Goal: Information Seeking & Learning: Learn about a topic

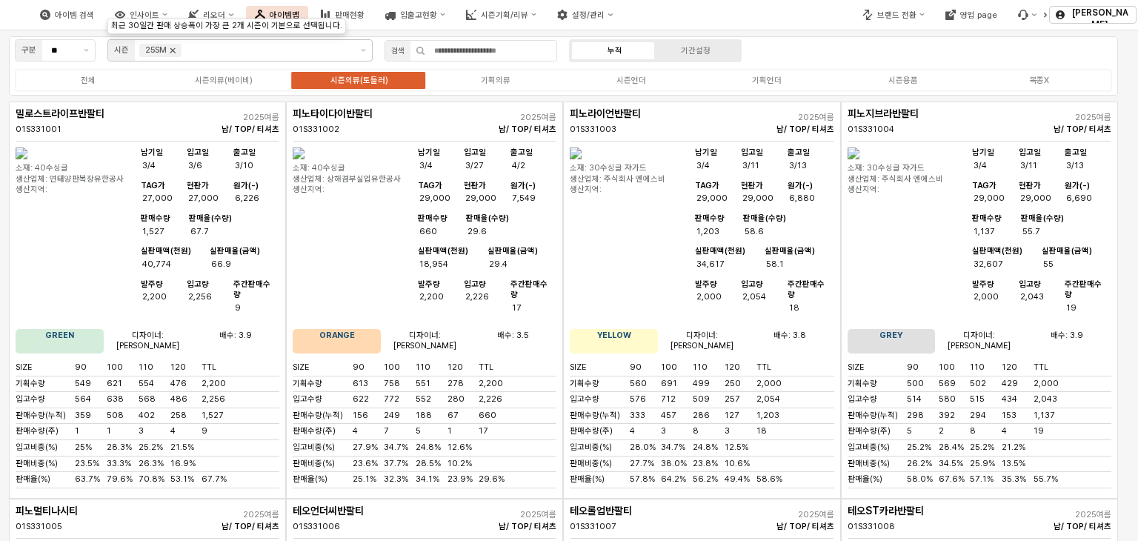
click at [176, 50] on icon "Remove 25SM" at bounding box center [173, 50] width 12 height 12
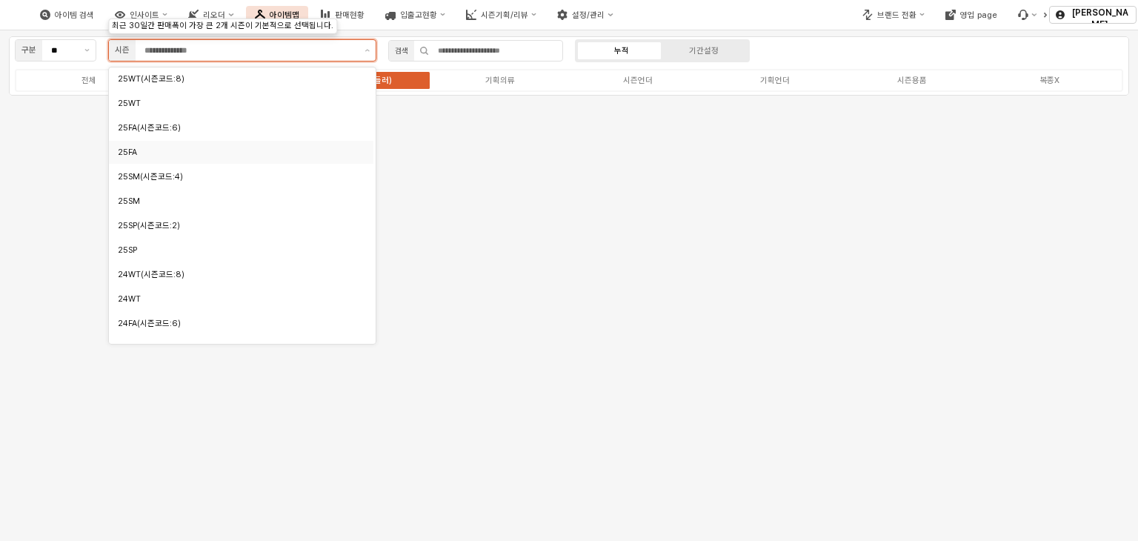
click at [175, 159] on div "25FA" at bounding box center [237, 152] width 239 height 14
click at [169, 128] on div "25FA(시즌코드:6)" at bounding box center [237, 127] width 239 height 11
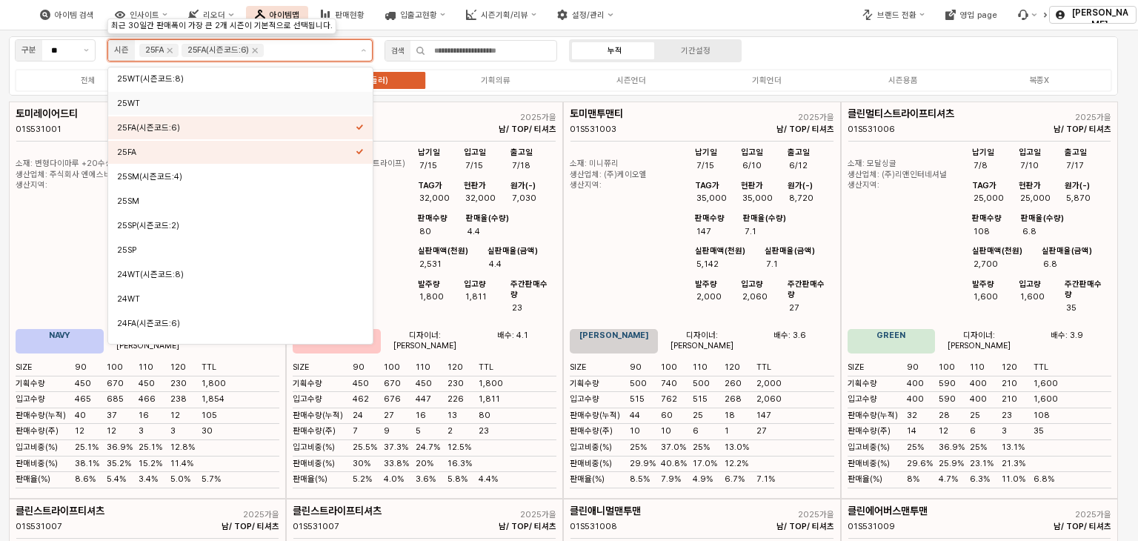
click at [163, 106] on div "25WT" at bounding box center [236, 103] width 239 height 11
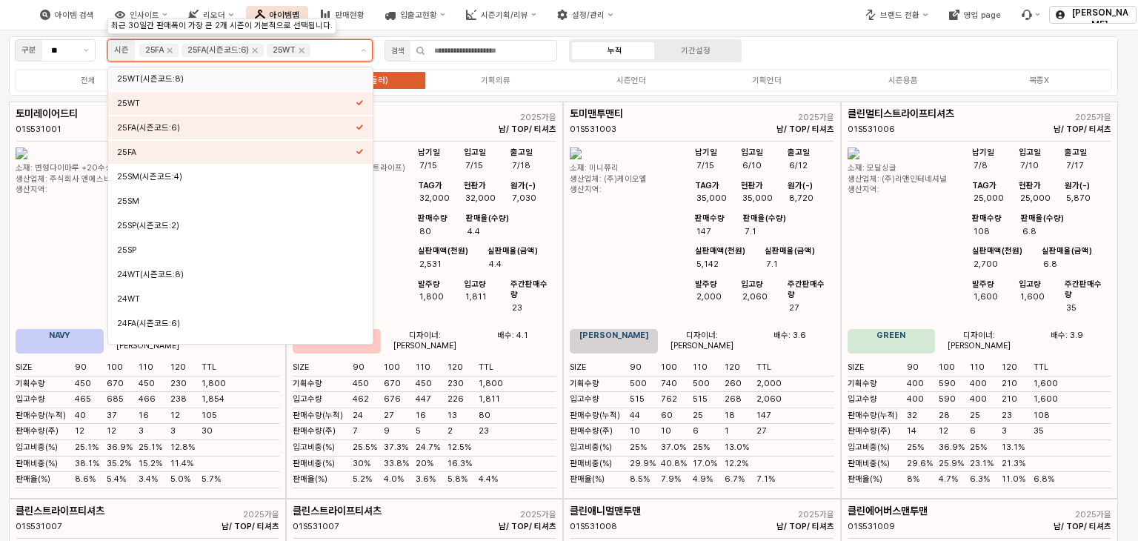
click at [178, 81] on font "25WT(시즌코드:8)" at bounding box center [150, 79] width 67 height 10
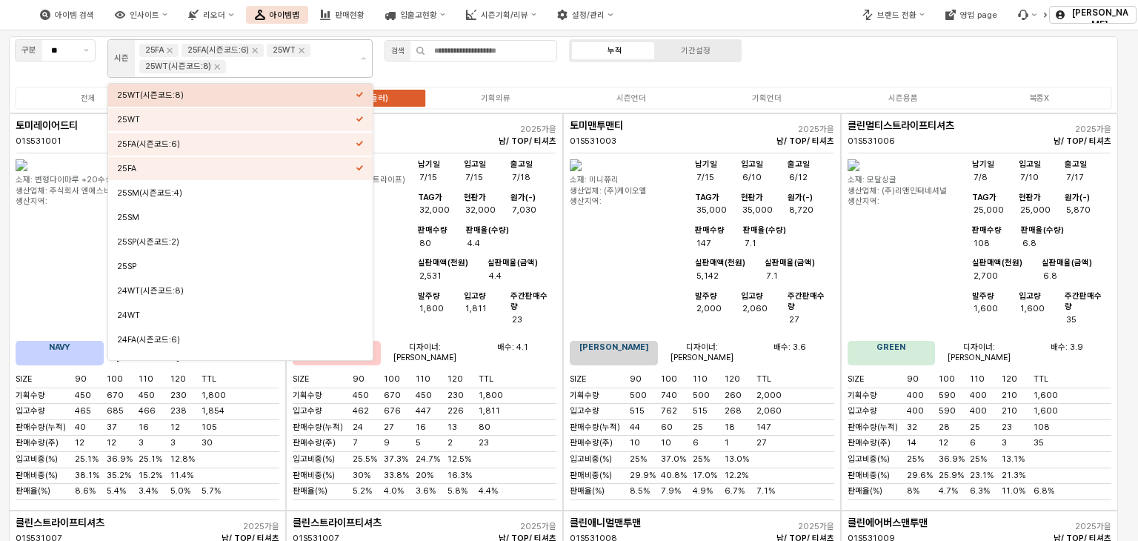
click at [405, 78] on div "구분 ** 시즌 25FA 25FA(시즌코드:6) 25WT 25WT(시즌코드:8) 검색 누적 기간설정 전체 시즌의류(베이비) 시즌의류(토들러) …" at bounding box center [563, 74] width 1109 height 77
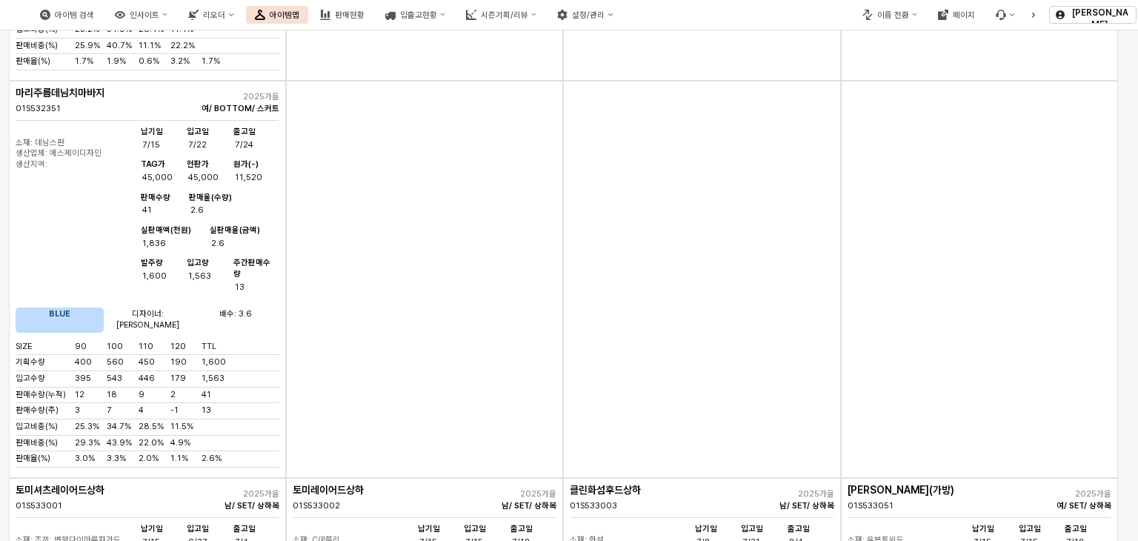
scroll to position [3704, 0]
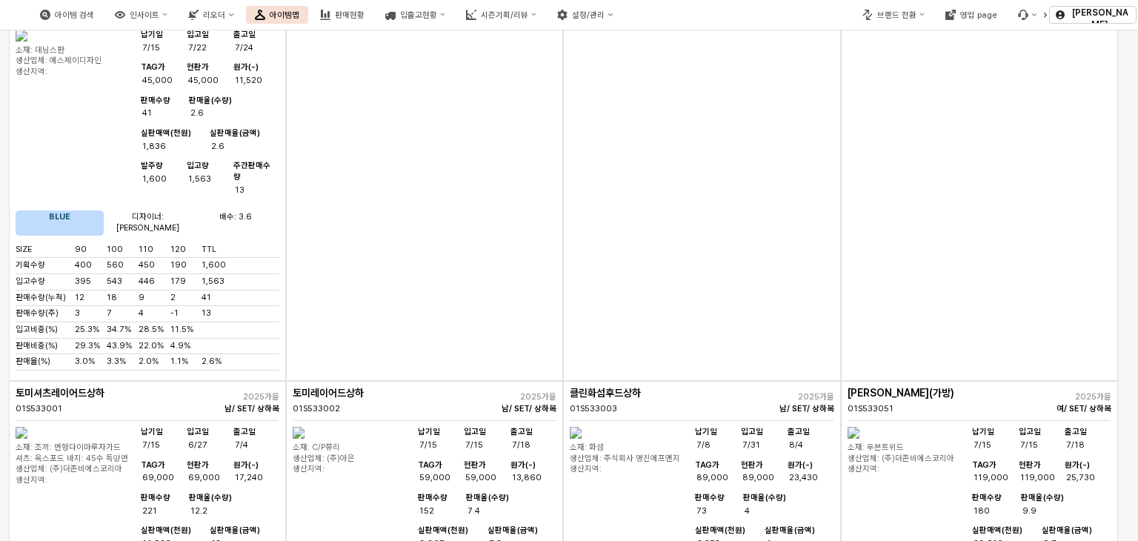
click at [27, 427] on img "앱 프레임" at bounding box center [22, 433] width 12 height 12
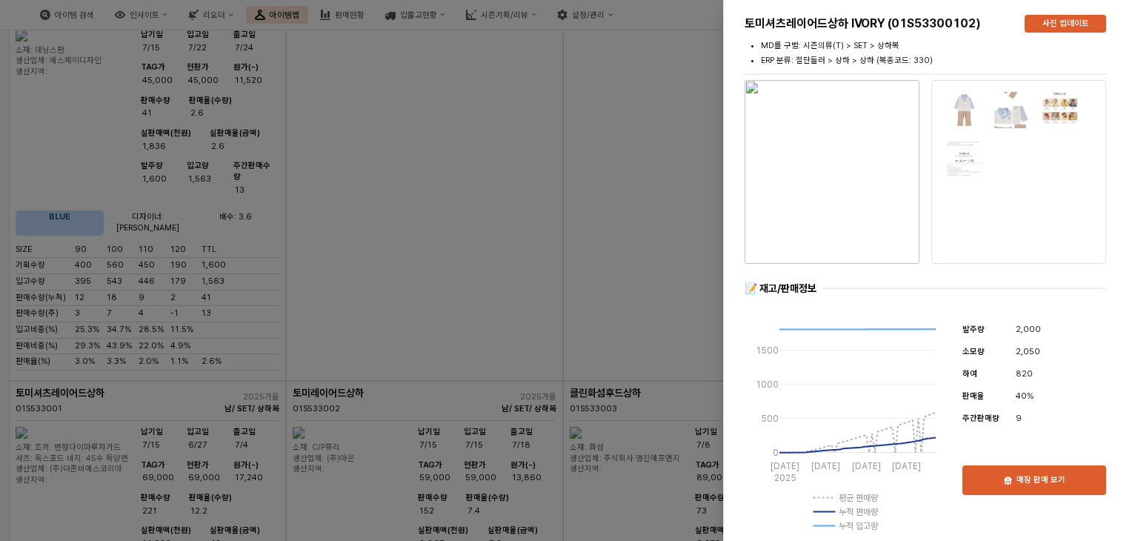
click at [836, 173] on img "button" at bounding box center [832, 172] width 175 height 184
click at [670, 77] on div at bounding box center [569, 270] width 1138 height 541
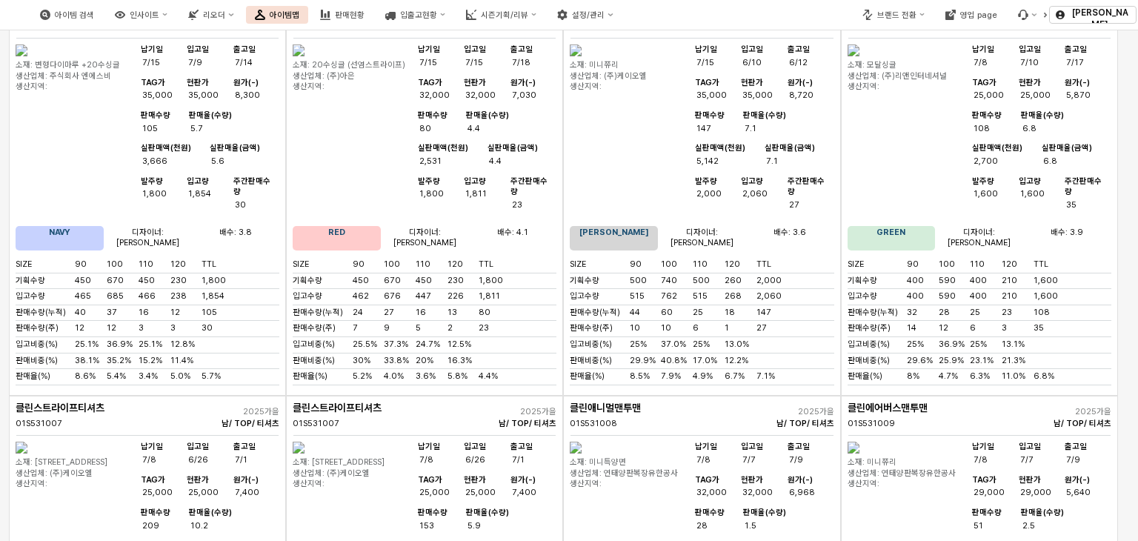
scroll to position [0, 0]
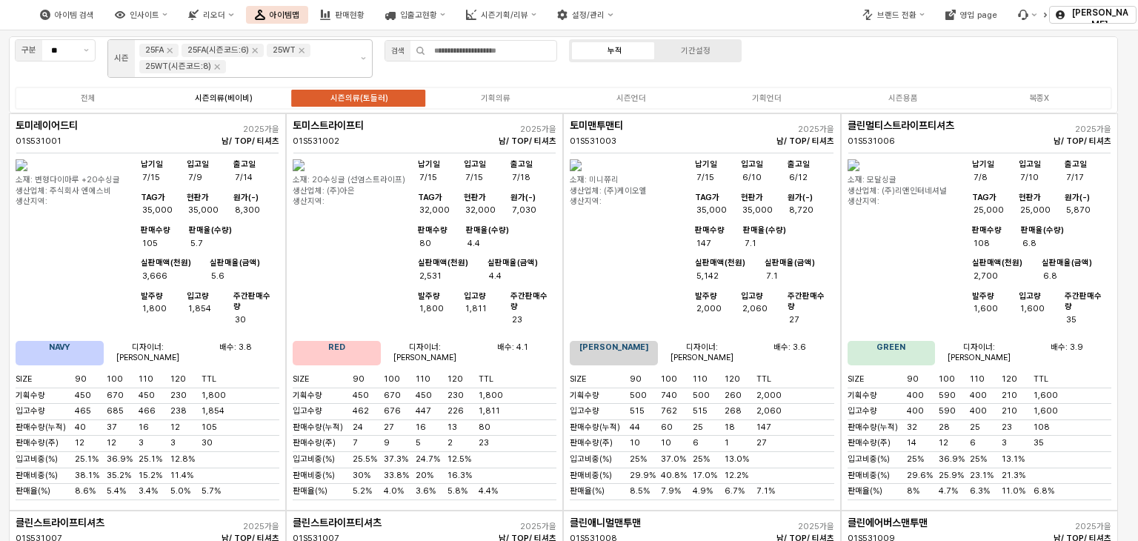
click at [227, 96] on div "시즌의류(베이비)" at bounding box center [224, 98] width 58 height 10
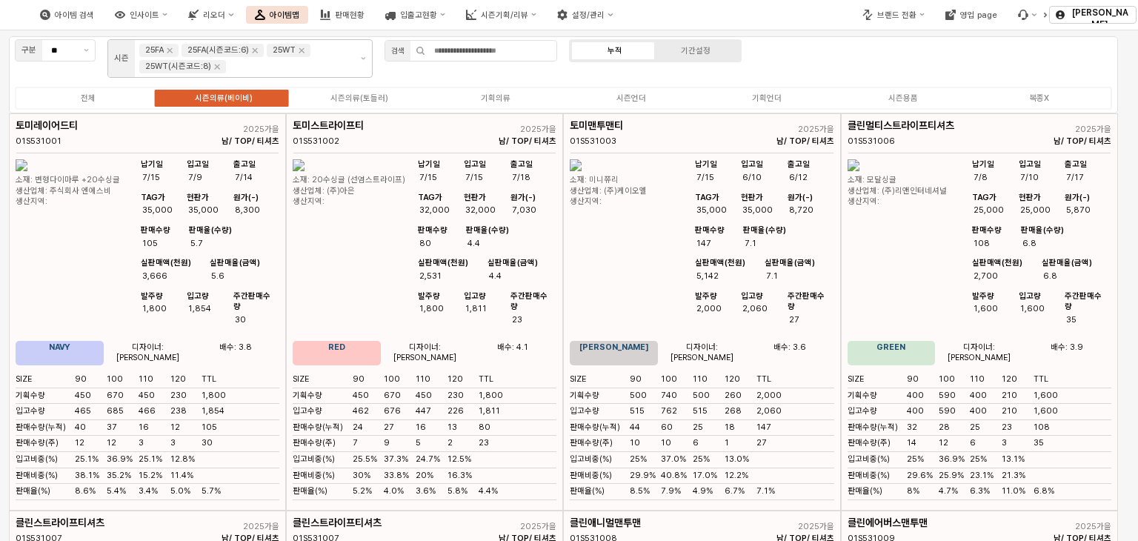
click at [227, 94] on div "시즌의류(베이비)" at bounding box center [224, 98] width 58 height 10
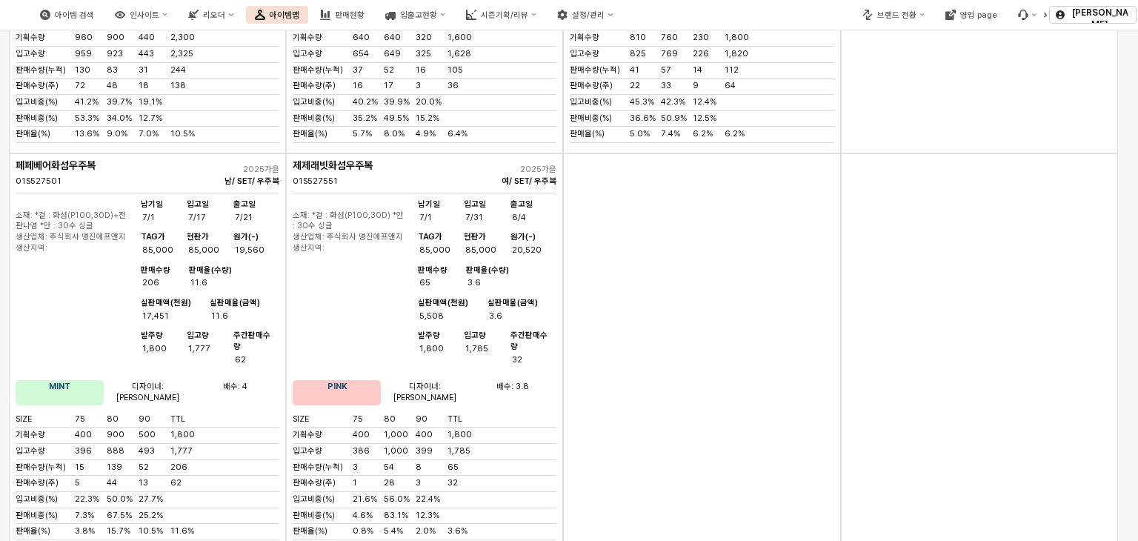
scroll to position [3452, 0]
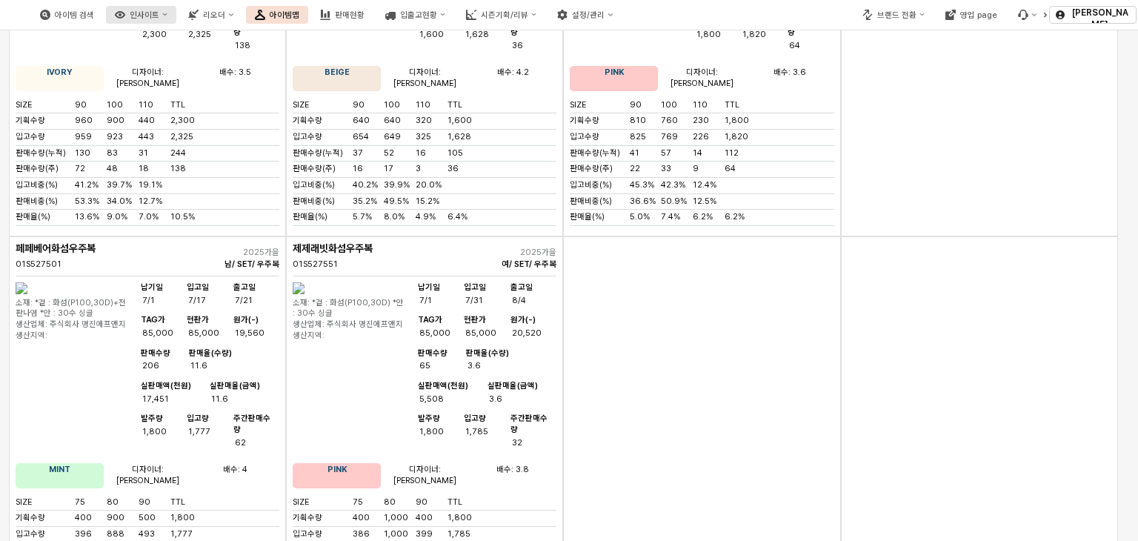
click at [176, 19] on button "인사이트" at bounding box center [141, 15] width 70 height 18
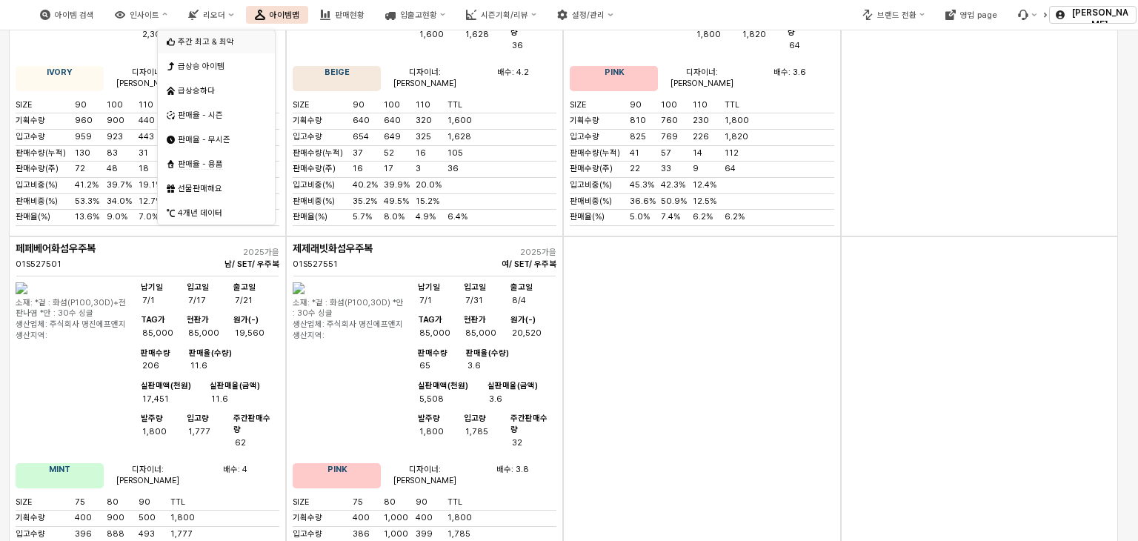
click at [195, 36] on div "주간 최고 & 최악" at bounding box center [212, 42] width 91 height 14
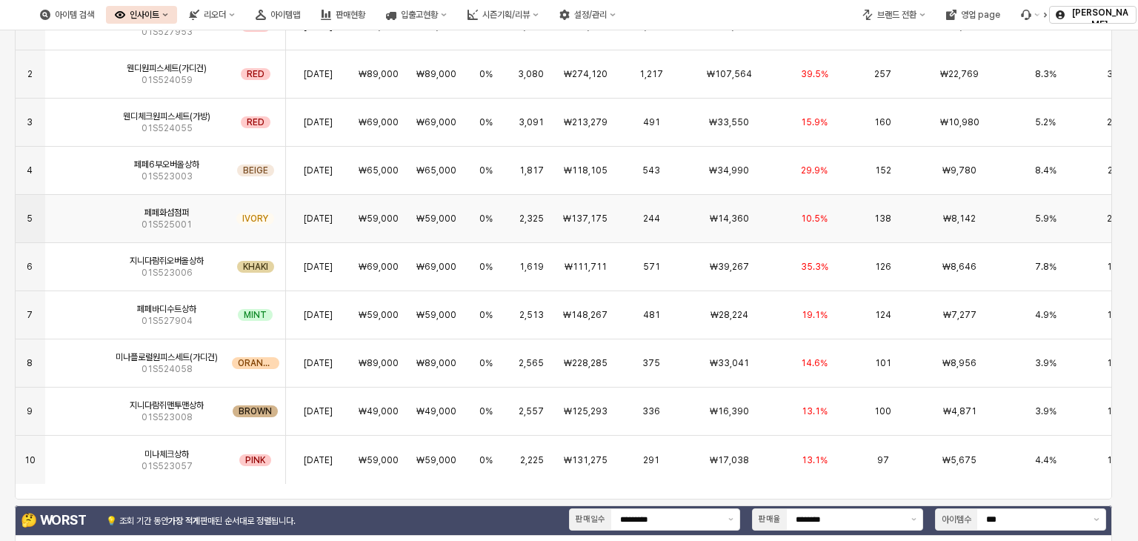
scroll to position [296, 0]
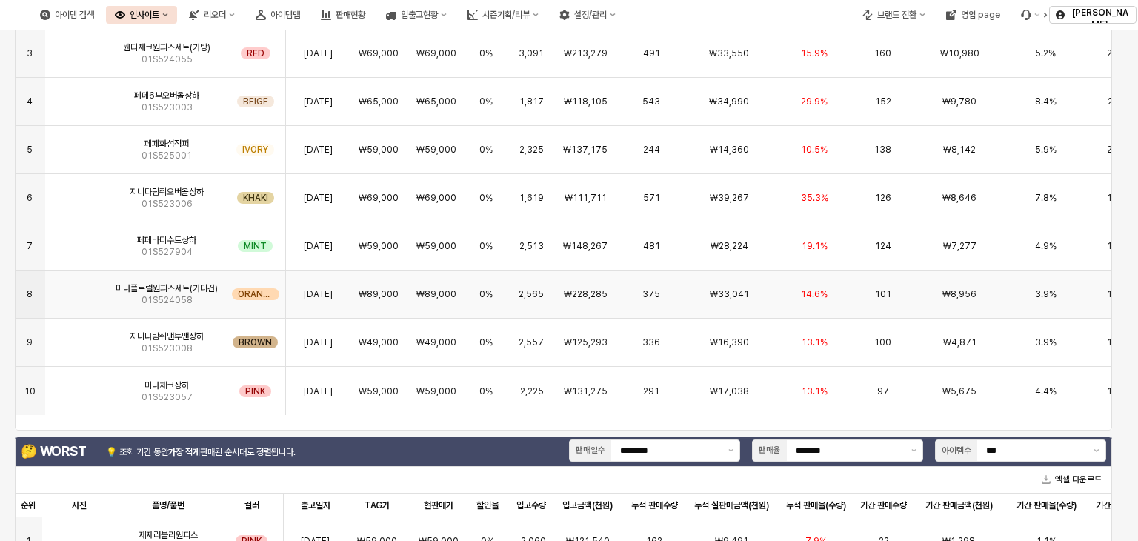
click at [108, 294] on div "미나플로럴원피스세트(가디건) 01S524058" at bounding box center [166, 294] width 118 height 48
click at [108, 294] on div "**********" at bounding box center [569, 270] width 1138 height 541
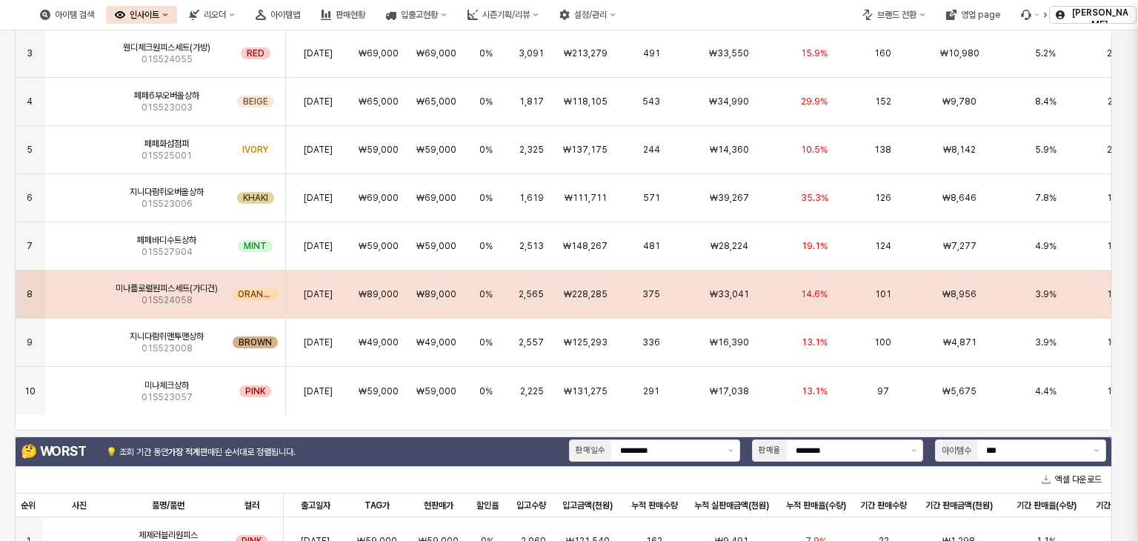
click at [68, 294] on div at bounding box center [569, 270] width 1138 height 541
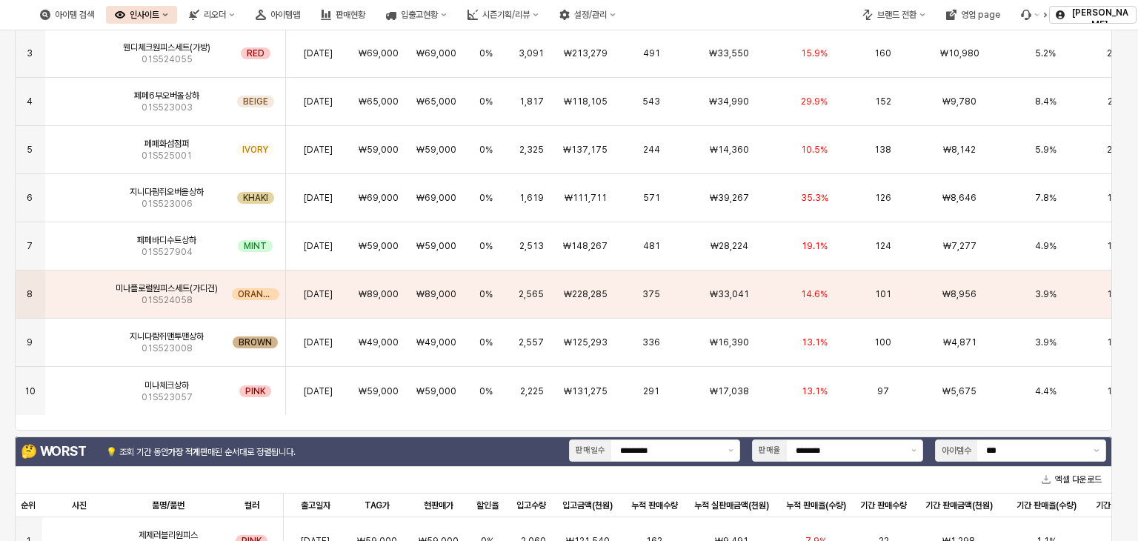
click at [76, 288] on img "앱 프레임" at bounding box center [76, 288] width 0 height 0
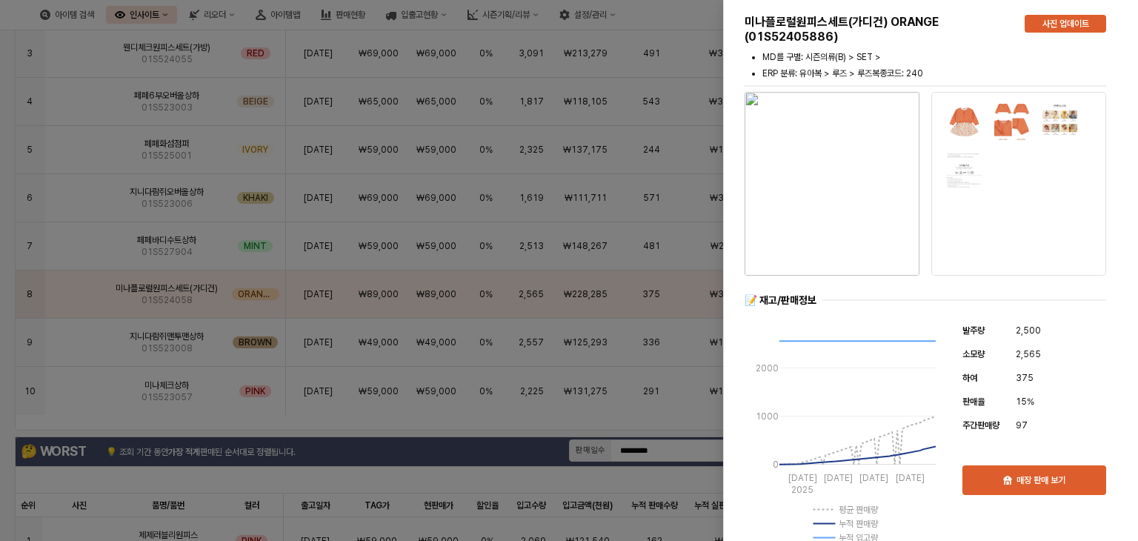
click at [501, 202] on div at bounding box center [569, 270] width 1138 height 541
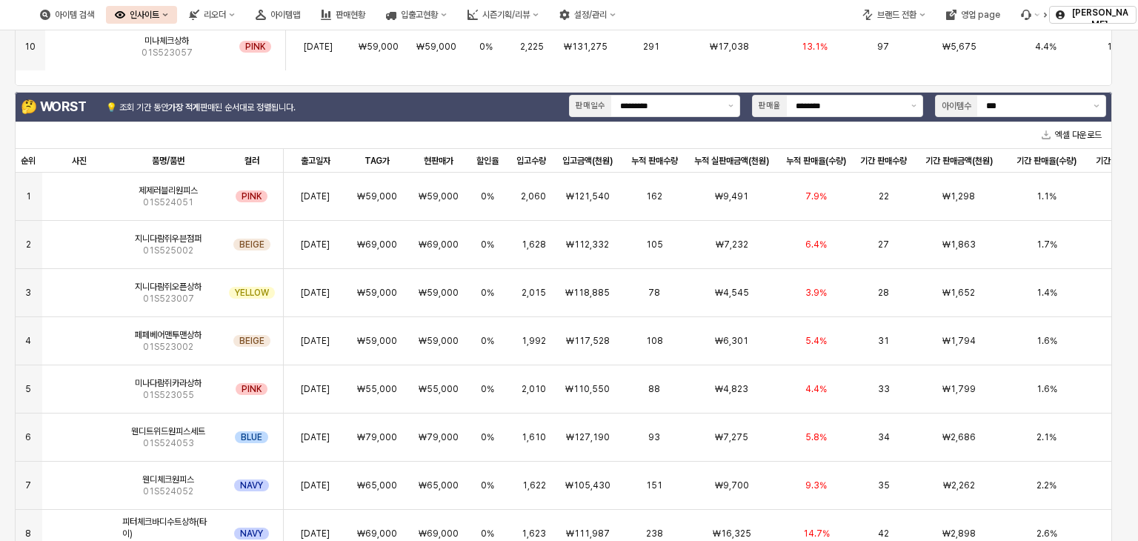
scroll to position [667, 0]
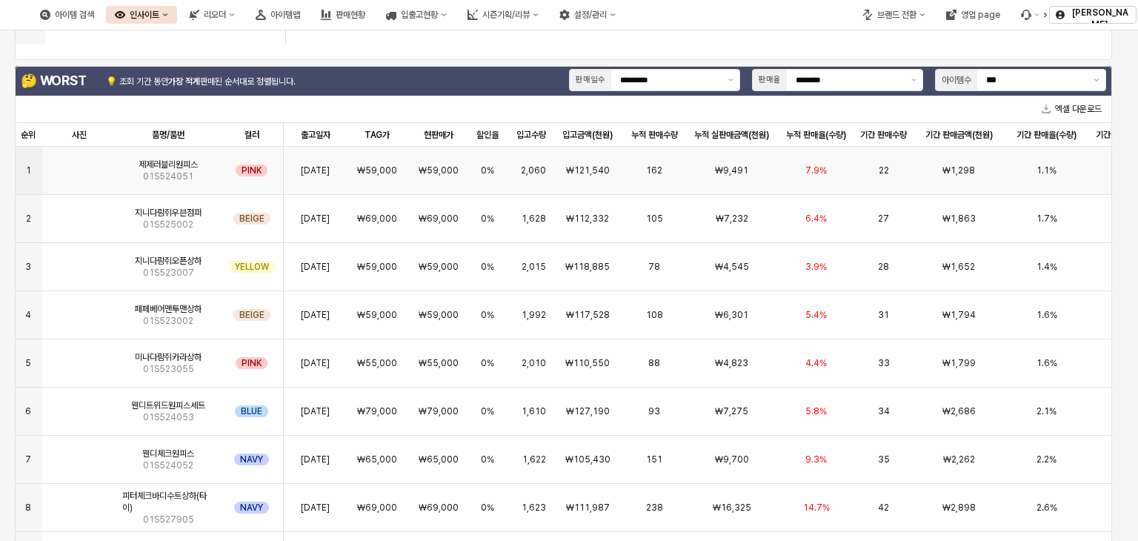
click at [79, 164] on img "앱 프레임" at bounding box center [79, 164] width 0 height 0
click at [78, 173] on div "**********" at bounding box center [569, 270] width 1138 height 541
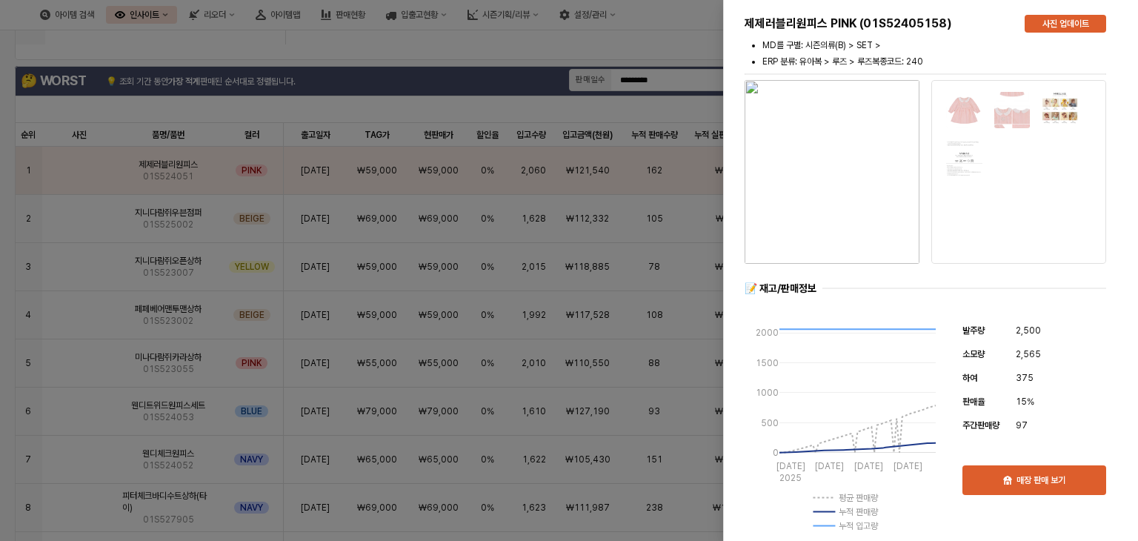
click at [333, 141] on div at bounding box center [569, 270] width 1138 height 541
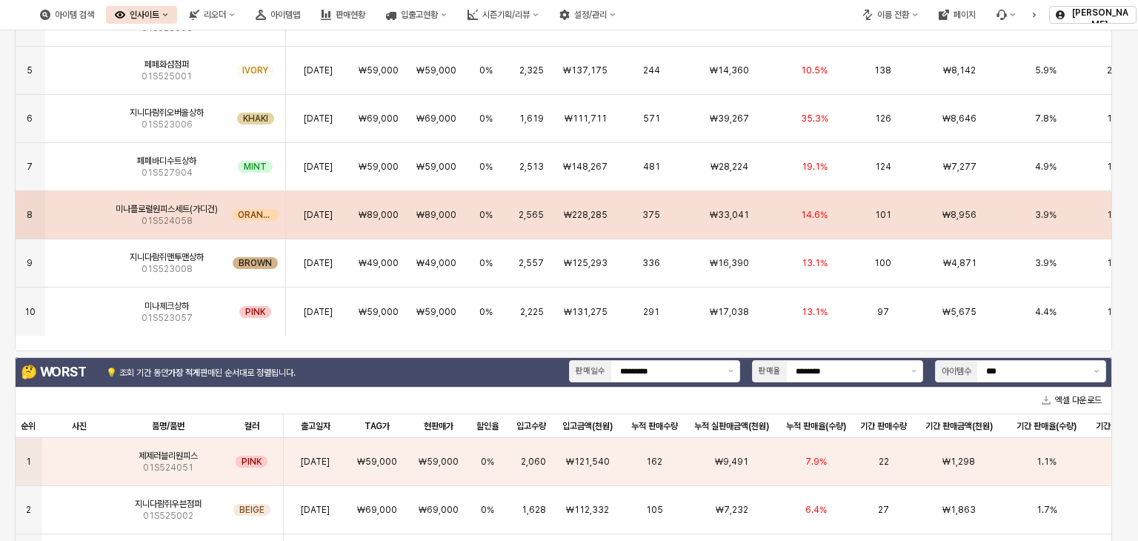
scroll to position [0, 0]
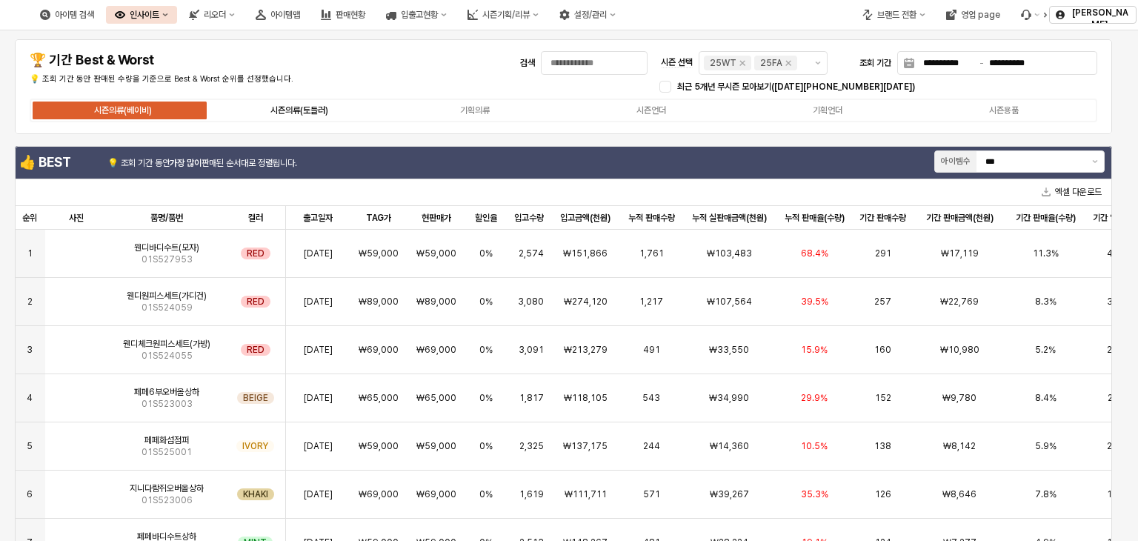
click at [259, 110] on label "시즌의류(토들러)" at bounding box center [299, 110] width 176 height 13
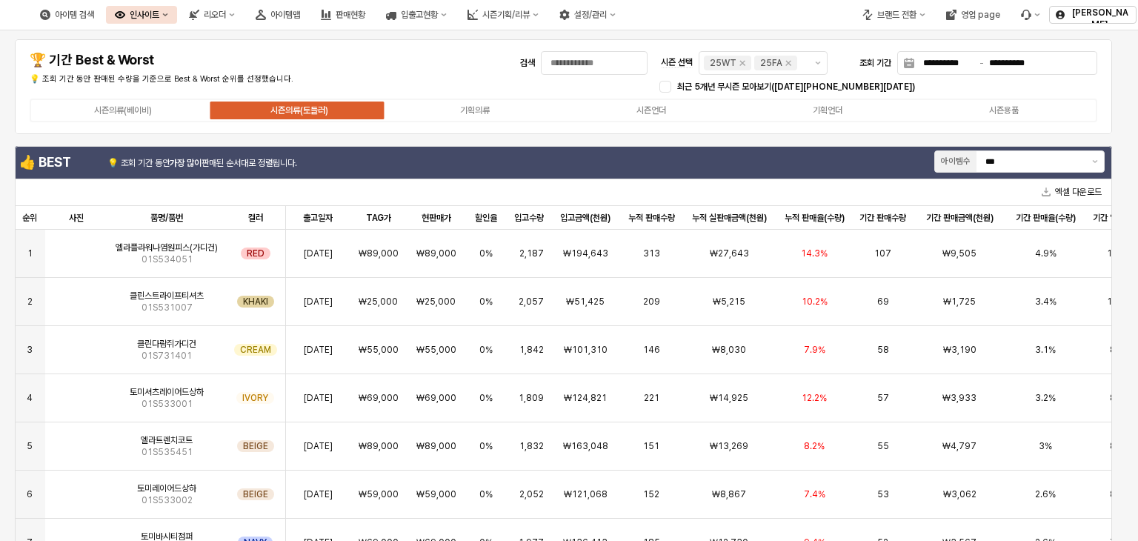
click at [266, 108] on label "시즌의류(토들러)" at bounding box center [299, 110] width 176 height 13
click at [76, 247] on img "앱 프레임" at bounding box center [76, 247] width 0 height 0
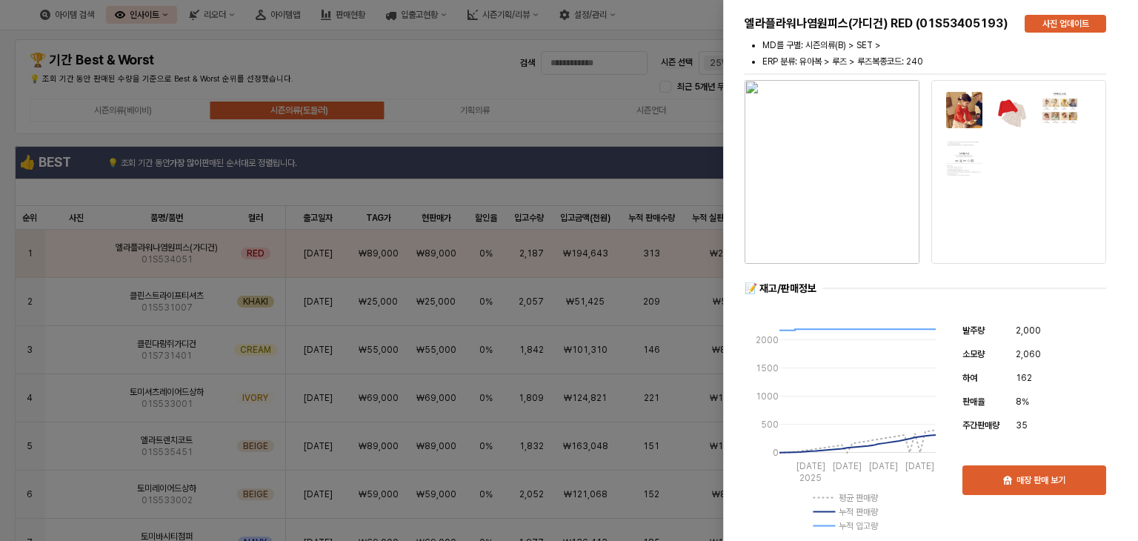
click at [686, 127] on div at bounding box center [569, 270] width 1138 height 541
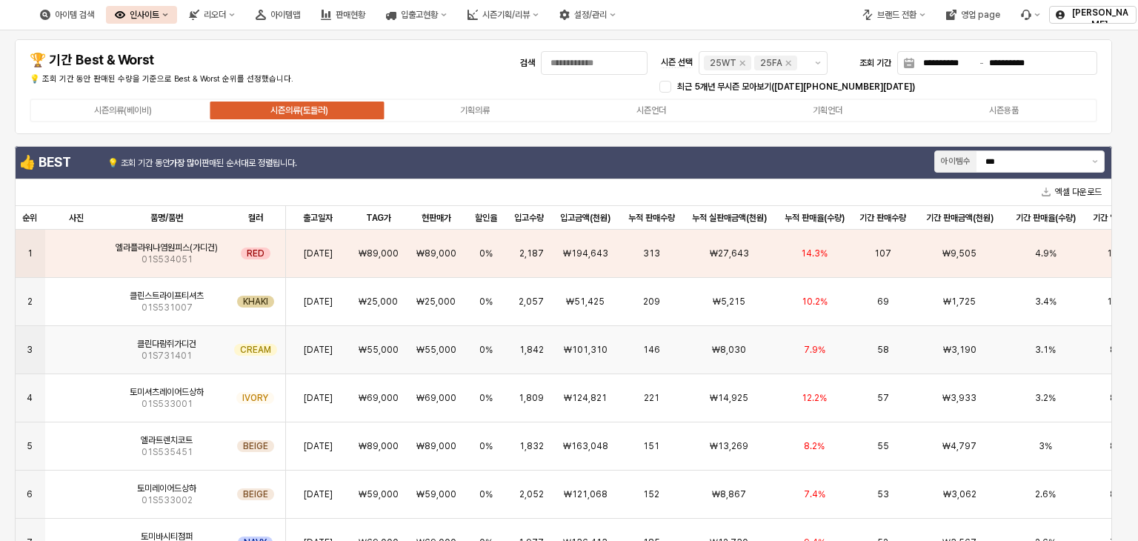
click at [76, 344] on img "앱 프레임" at bounding box center [76, 344] width 0 height 0
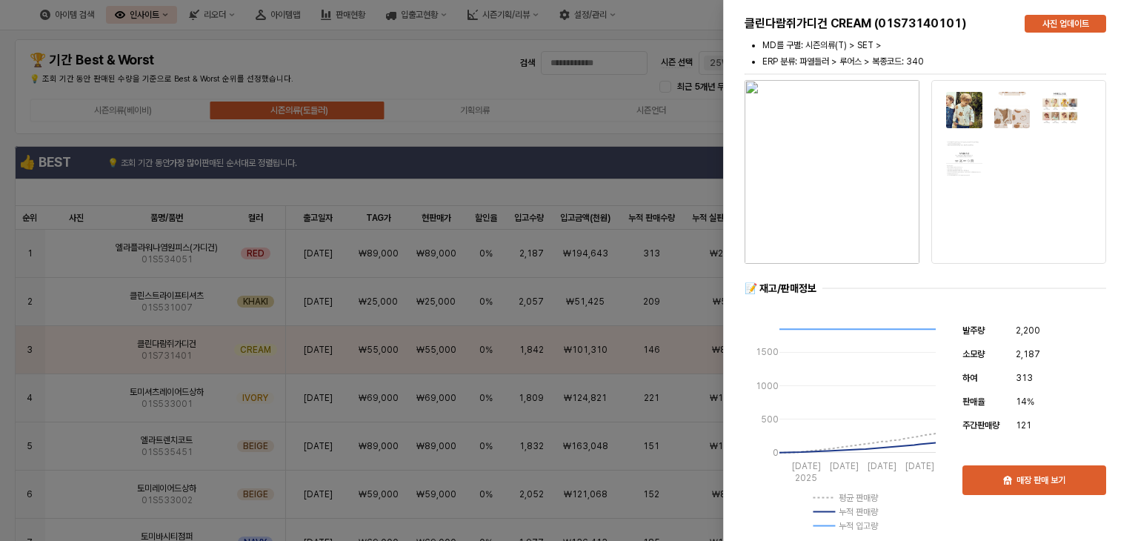
click at [679, 102] on div at bounding box center [569, 270] width 1138 height 541
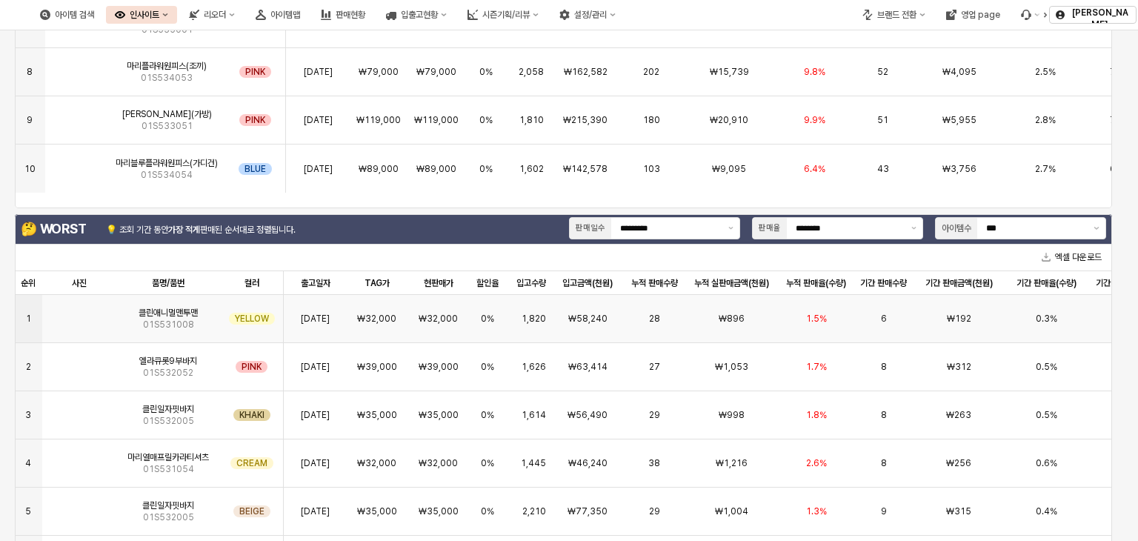
scroll to position [3, 0]
